Goal: Task Accomplishment & Management: Complete application form

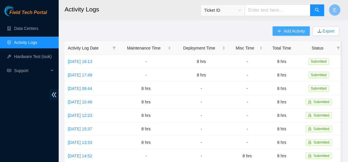
click at [291, 31] on span "Add Activity" at bounding box center [294, 31] width 21 height 6
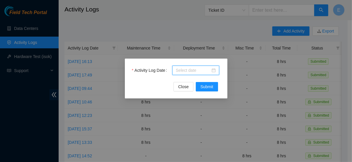
click at [202, 70] on body "Field Tech Portal Data Centers Activity Logs Hardware Test (isok) Support Activ…" at bounding box center [174, 81] width 348 height 162
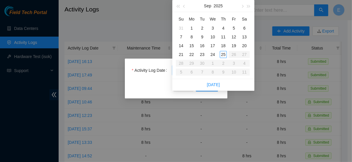
type input "[DATE]"
click at [145, 16] on div "Activity Log Date Close Submit" at bounding box center [176, 81] width 352 height 162
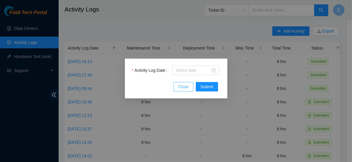
click at [183, 84] on span "Close" at bounding box center [183, 87] width 11 height 6
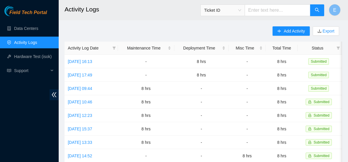
click at [295, 29] on span "Add Activity" at bounding box center [294, 31] width 21 height 6
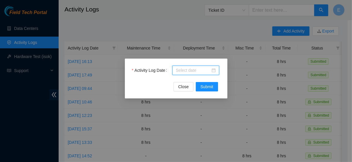
click at [184, 70] on body "Field Tech Portal Data Centers Activity Logs Hardware Test (isok) Support Activ…" at bounding box center [174, 81] width 348 height 162
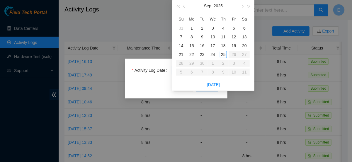
type input "2025-09-25"
click at [223, 55] on div "25" at bounding box center [223, 54] width 7 height 7
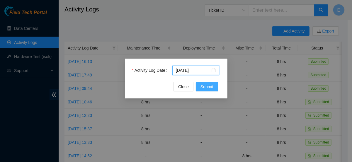
click at [201, 85] on span "Submit" at bounding box center [207, 87] width 13 height 6
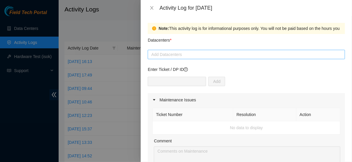
click at [155, 56] on div at bounding box center [246, 54] width 195 height 7
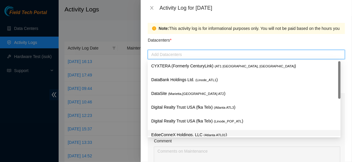
click at [186, 133] on p "EdgeConneX Holdings, LLC ( Atlanta ATL01 )" at bounding box center [244, 135] width 186 height 7
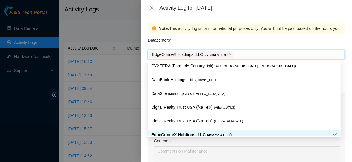
click at [186, 133] on p "EdgeConneX Holdings, LLC ( Atlanta ATL01 )" at bounding box center [242, 135] width 182 height 7
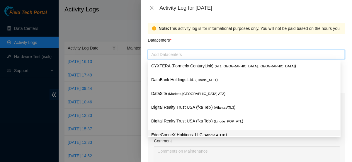
click at [186, 133] on p "EdgeConneX Holdings, LLC ( Atlanta ATL01 )" at bounding box center [244, 135] width 186 height 7
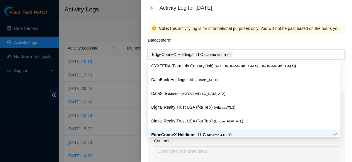
click at [186, 133] on p "EdgeConneX Holdings, LLC ( Atlanta ATL01 )" at bounding box center [242, 135] width 182 height 7
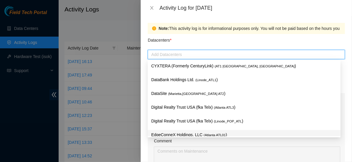
click at [186, 133] on p "EdgeConneX Holdings, LLC ( Atlanta ATL01 )" at bounding box center [244, 135] width 186 height 7
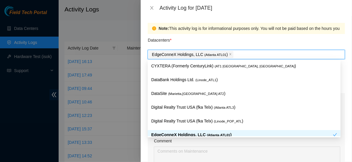
click at [187, 145] on div "Comment" at bounding box center [247, 142] width 187 height 9
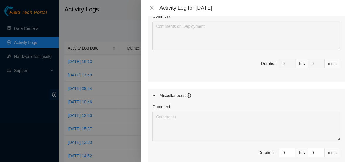
scroll to position [248, 0]
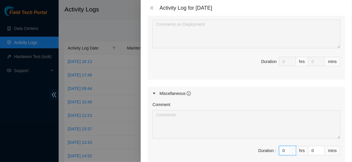
click at [285, 147] on input "0" at bounding box center [288, 150] width 16 height 9
type input "8"
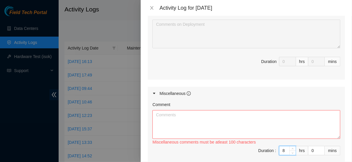
type input "8"
click at [224, 139] on div "Miscellaneous comments must be atleast 100 characters" at bounding box center [247, 142] width 188 height 6
click at [212, 121] on textarea "Comment" at bounding box center [247, 124] width 188 height 29
paste textarea "- config and rescue all 3 servers - Got with [PERSON_NAME] for the final ports …"
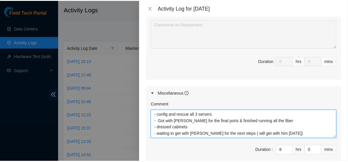
scroll to position [317, 0]
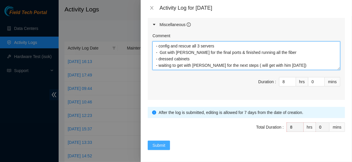
type textarea "- config and rescue all 3 servers - Got with [PERSON_NAME] for the final ports …"
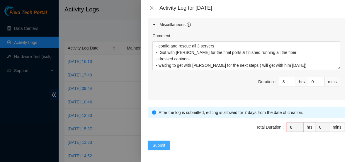
click at [163, 142] on span "Submit" at bounding box center [159, 145] width 13 height 6
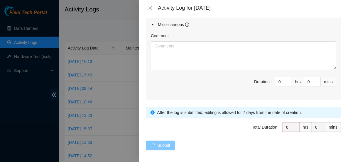
scroll to position [0, 0]
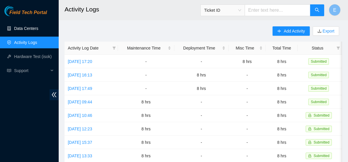
click at [36, 27] on link "Data Centers" at bounding box center [26, 28] width 24 height 5
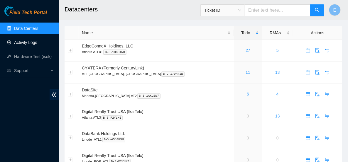
click at [25, 40] on link "Activity Logs" at bounding box center [25, 42] width 23 height 5
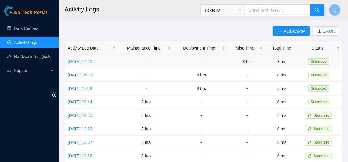
click at [92, 61] on link "[DATE] 17:20" at bounding box center [80, 61] width 24 height 5
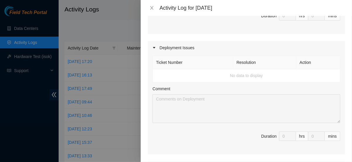
scroll to position [175, 0]
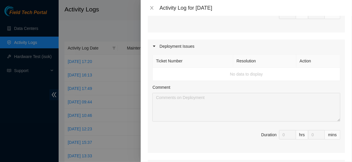
click at [239, 72] on td "No data to display" at bounding box center [247, 74] width 188 height 13
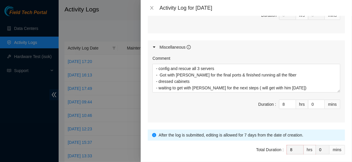
scroll to position [295, 0]
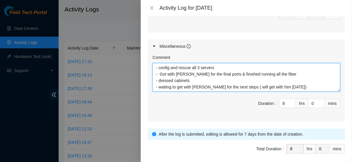
click at [238, 85] on textarea "- config and rescue all 3 servers - Got with [PERSON_NAME] for the final ports …" at bounding box center [247, 77] width 188 height 29
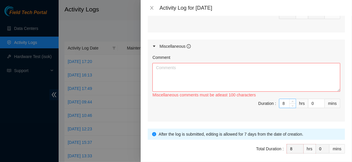
click at [283, 103] on input "8" at bounding box center [288, 103] width 16 height 9
type input "0"
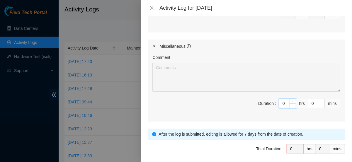
type input "0"
click at [238, 107] on span "Duration : 0 hrs 0 mins" at bounding box center [247, 107] width 188 height 16
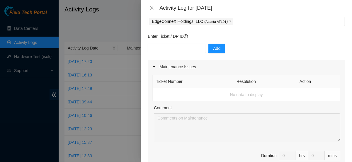
scroll to position [32, 0]
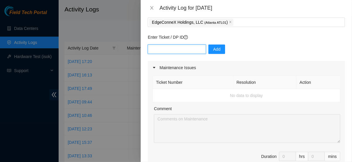
click at [171, 50] on input "text" at bounding box center [177, 49] width 58 height 9
type input "d"
type input "DP84370"
click at [213, 49] on span "Add" at bounding box center [216, 49] width 7 height 6
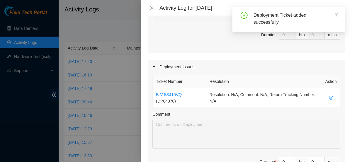
scroll to position [171, 0]
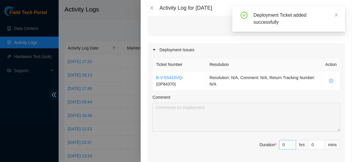
click at [285, 143] on input "0" at bounding box center [288, 145] width 16 height 9
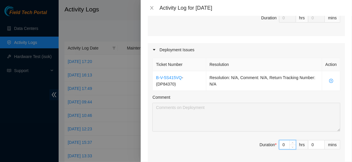
type input "8"
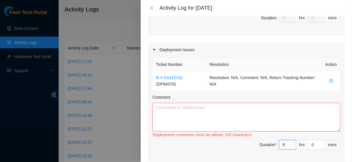
type input "8"
click at [277, 135] on div "Deployment comments must be atleast 100 characters" at bounding box center [247, 135] width 188 height 6
click at [245, 115] on textarea "Comment" at bounding box center [247, 117] width 188 height 29
paste textarea "- config and rescue all 3 servers - Got with [PERSON_NAME] for the final ports …"
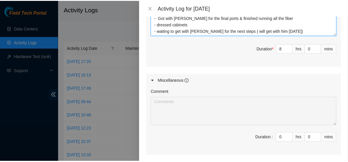
scroll to position [323, 0]
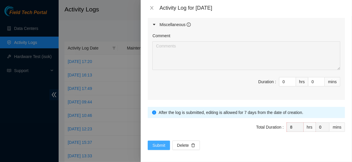
type textarea "- config and rescue all 3 servers - Got with [PERSON_NAME] for the final ports …"
click at [161, 146] on span "Submit" at bounding box center [159, 145] width 13 height 6
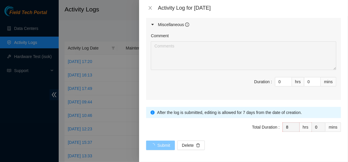
scroll to position [0, 0]
